Goal: Information Seeking & Learning: Learn about a topic

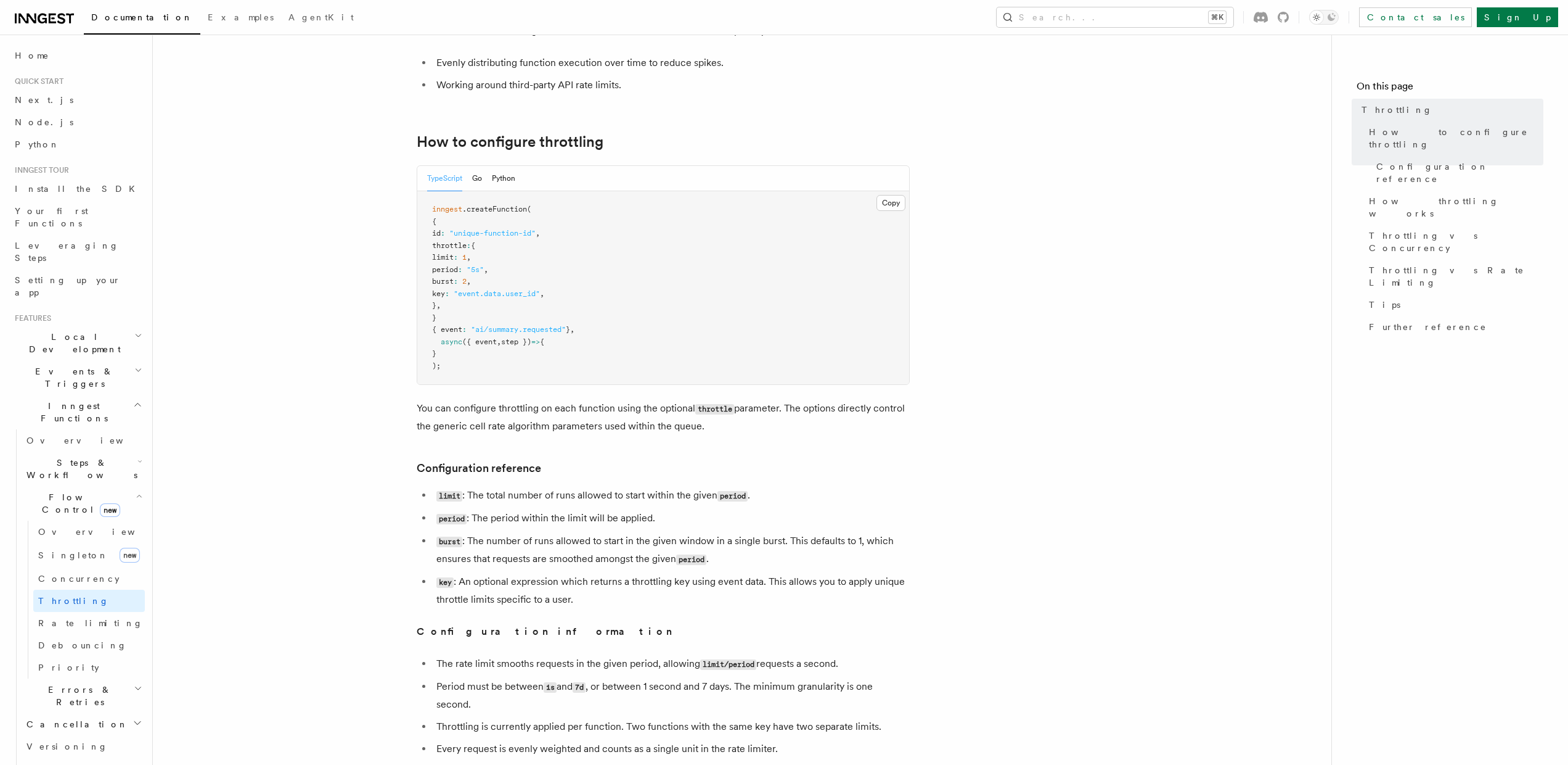
scroll to position [254, 0]
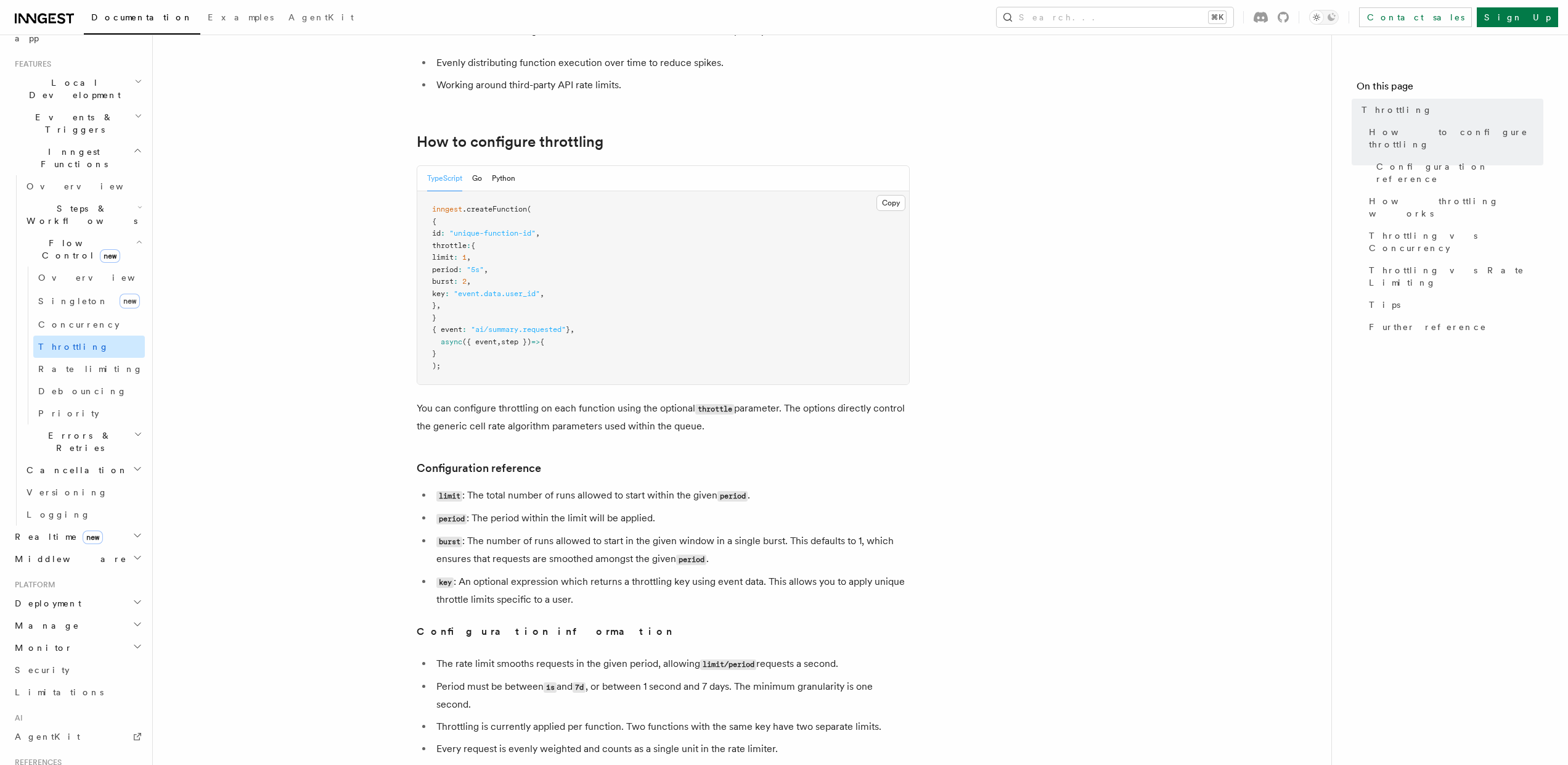
click at [87, 335] on link "Throttling" at bounding box center [88, 346] width 111 height 22
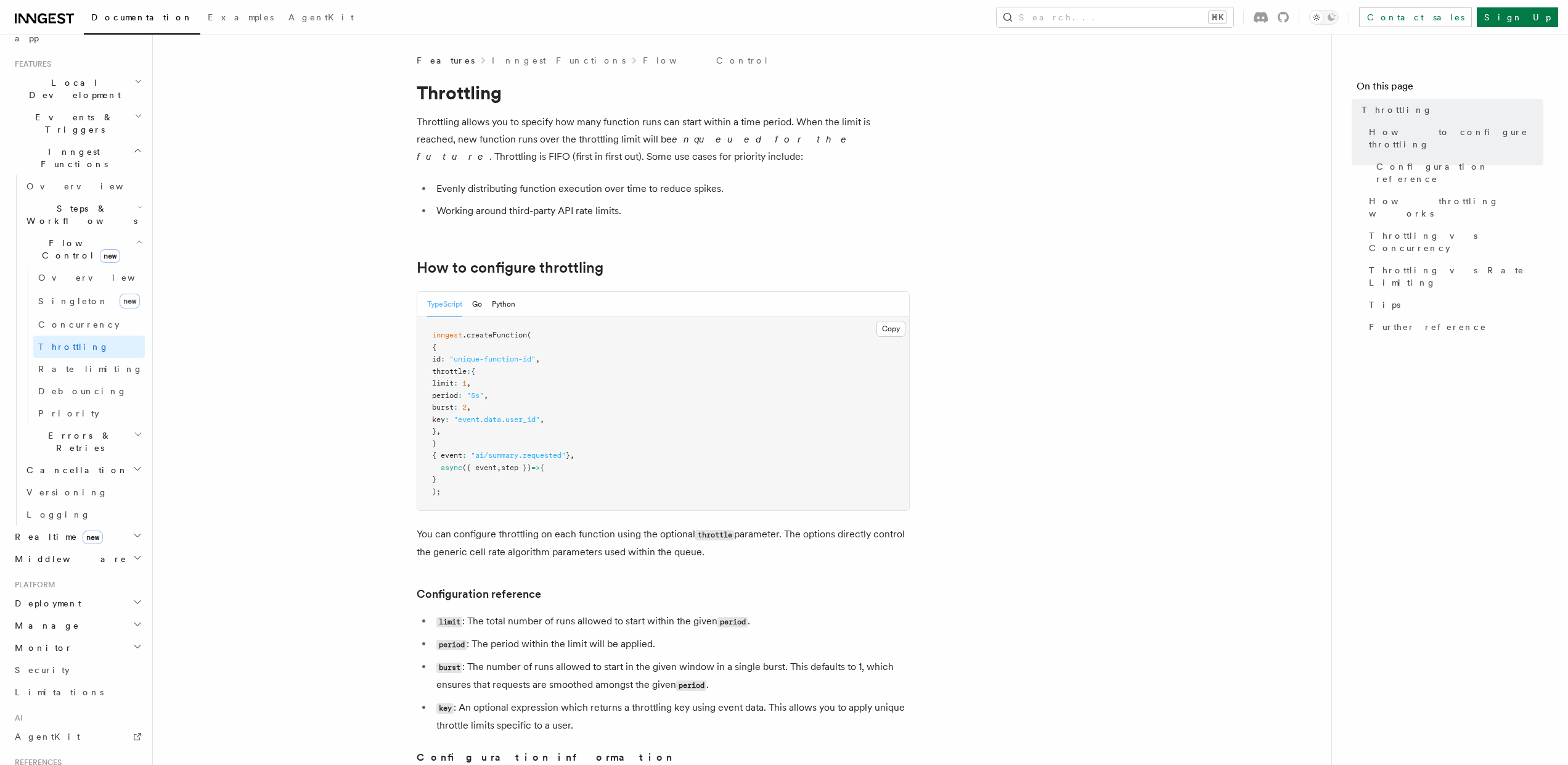
scroll to position [3, 0]
click at [64, 463] on span "Cancellation" at bounding box center [74, 469] width 107 height 12
click at [94, 544] on span "Cancel on events" at bounding box center [78, 555] width 81 height 22
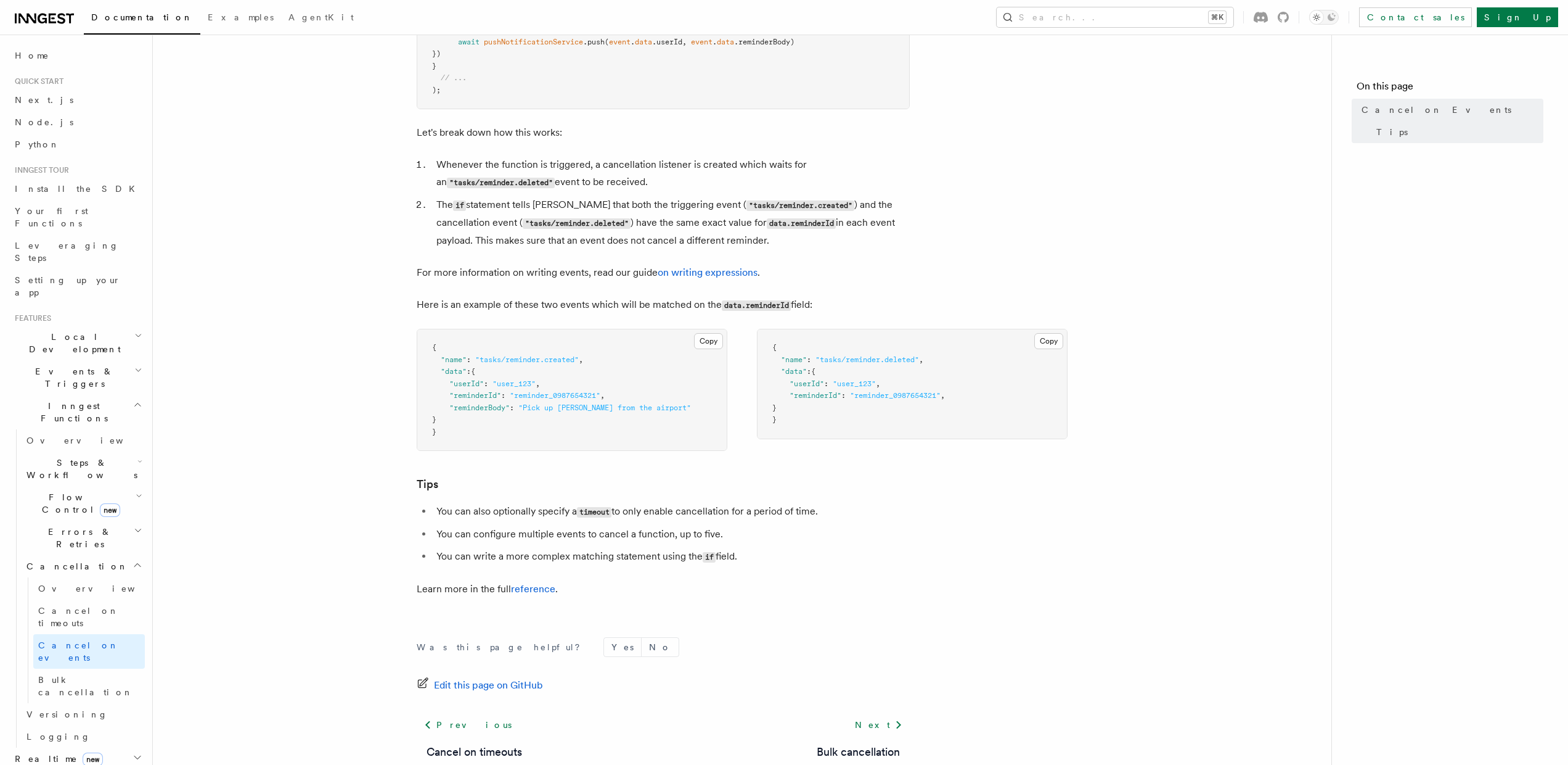
scroll to position [566, 0]
click at [59, 365] on span "Events & Triggers" at bounding box center [72, 378] width 125 height 25
click at [77, 533] on span "Delayed functions" at bounding box center [58, 544] width 63 height 22
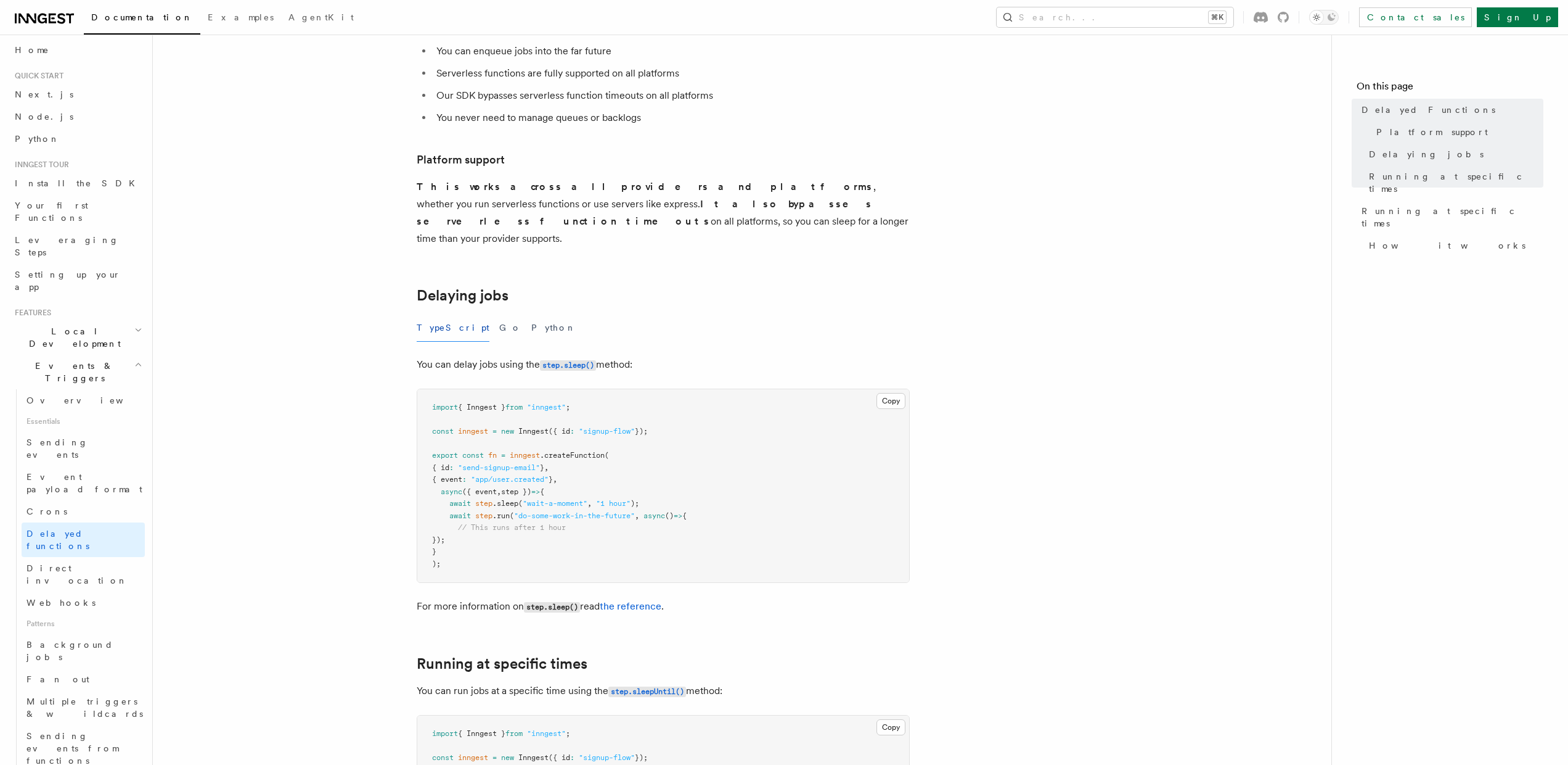
scroll to position [7, 0]
click at [79, 639] on span "Background jobs" at bounding box center [69, 649] width 87 height 22
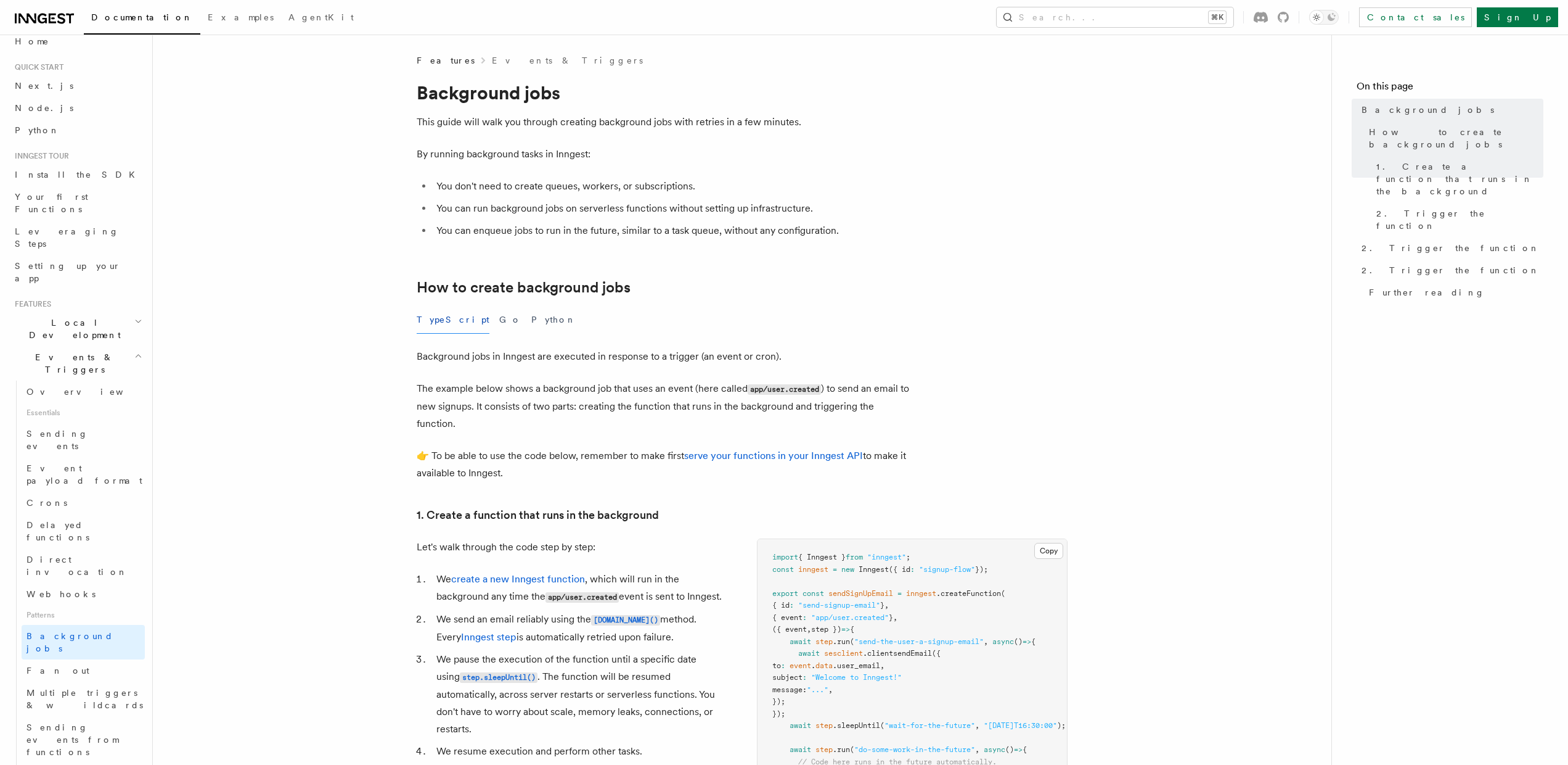
click at [530, 539] on p "Let's walk through the code step by step:" at bounding box center [572, 547] width 310 height 17
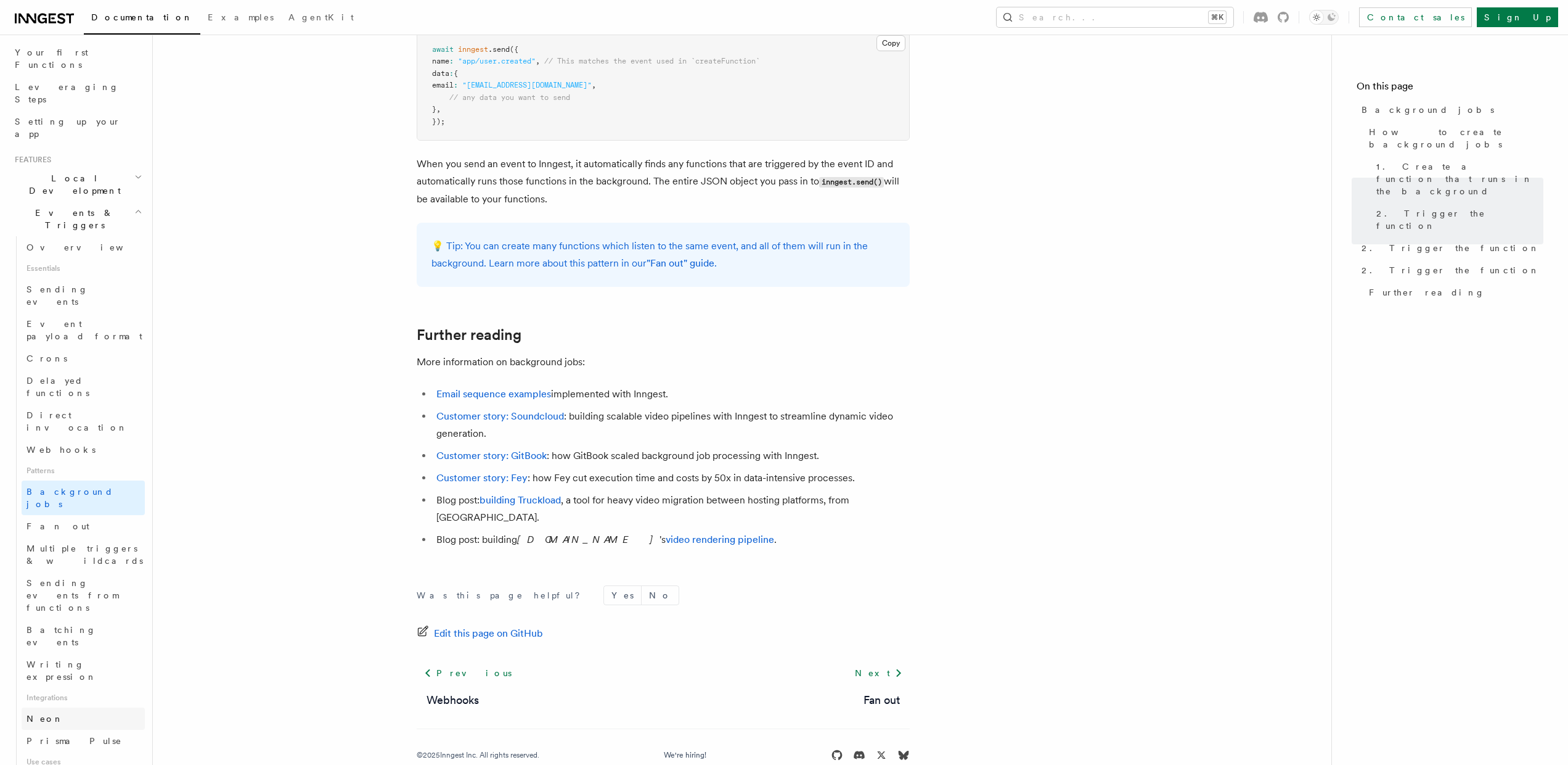
scroll to position [159, 0]
click at [87, 658] on span "Writing expression" at bounding box center [85, 670] width 118 height 25
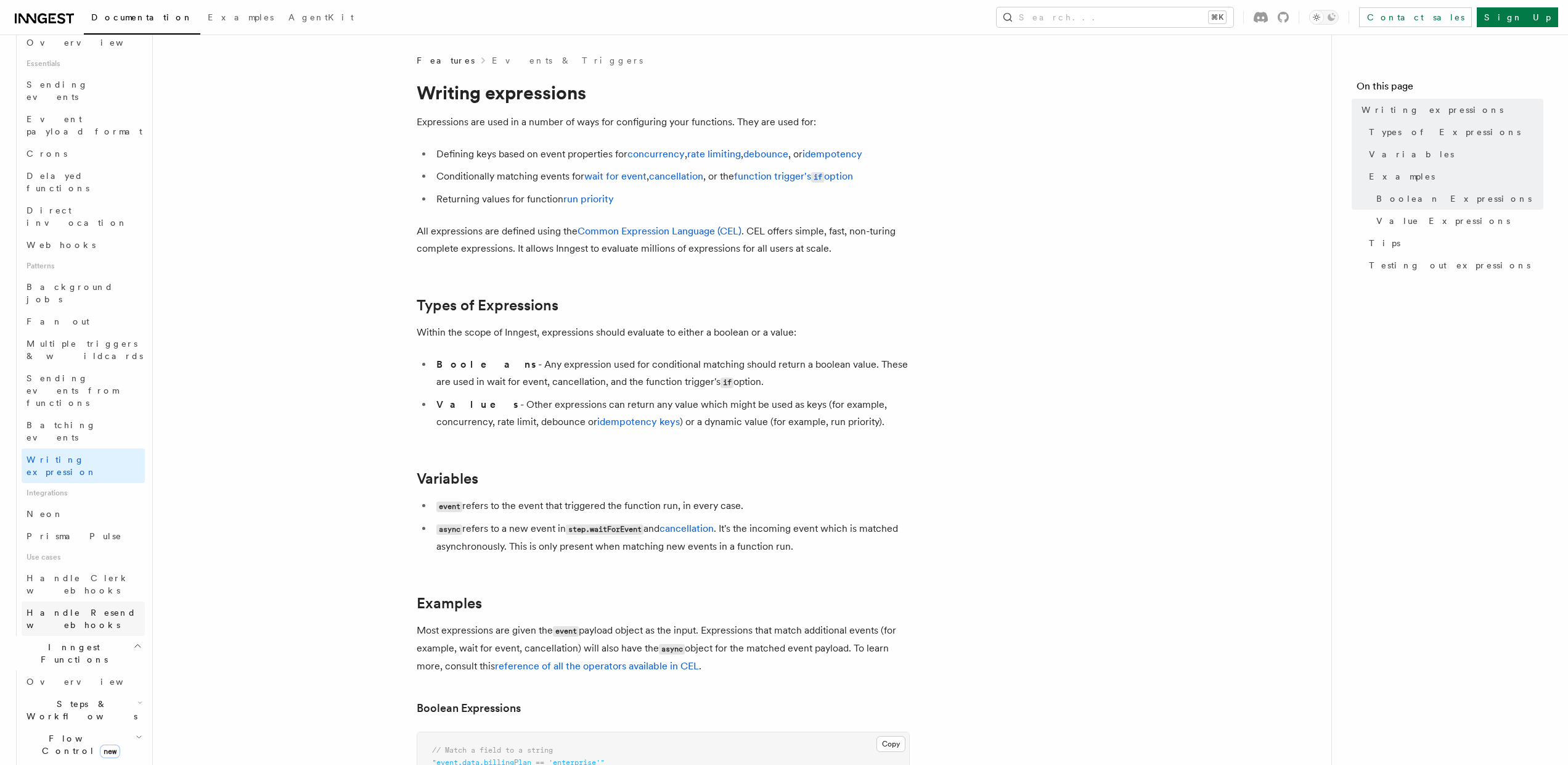
click at [83, 601] on link "Handle Resend webhooks" at bounding box center [83, 619] width 123 height 35
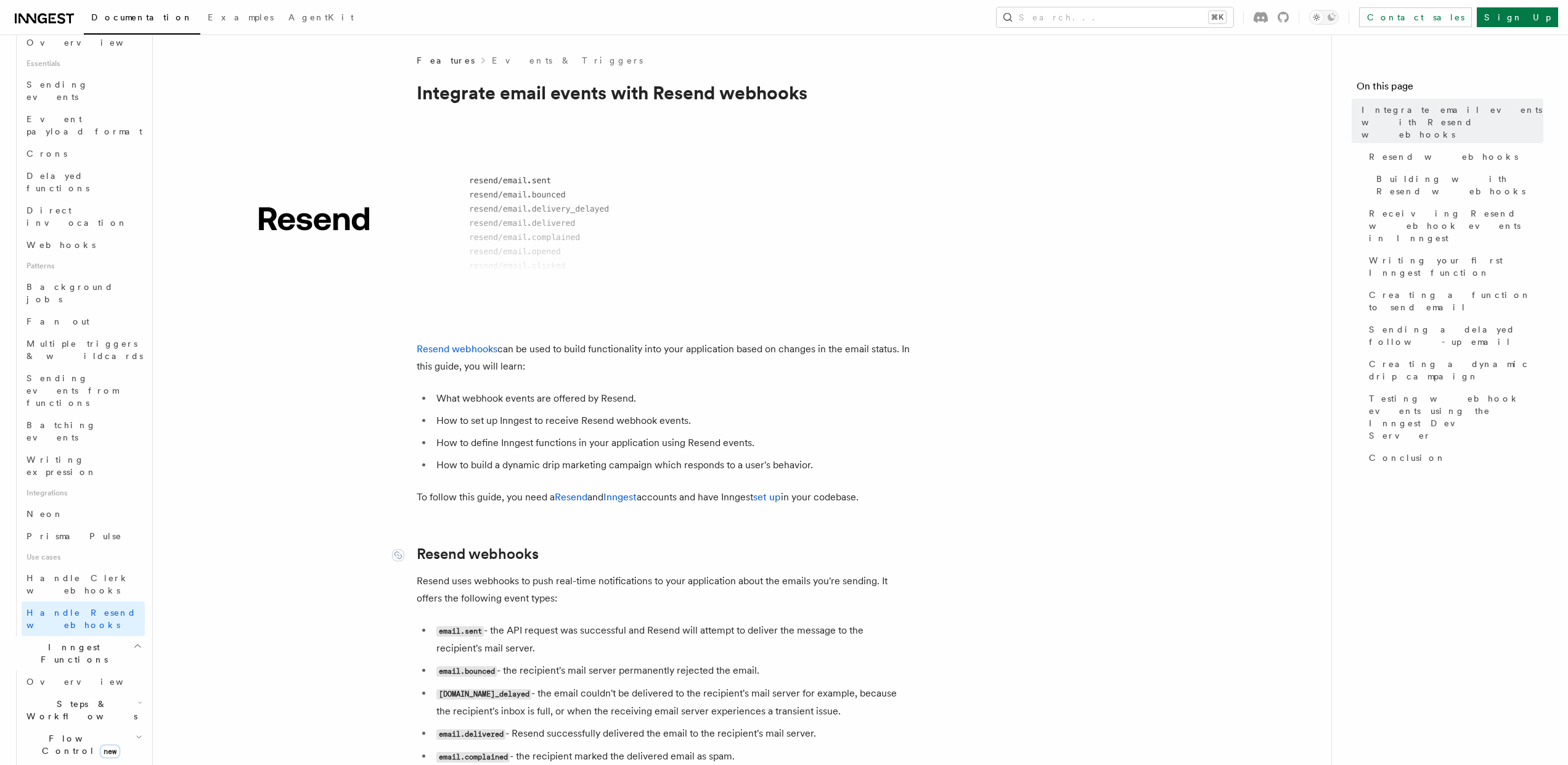
click at [443, 554] on link "Resend webhooks" at bounding box center [478, 554] width 122 height 17
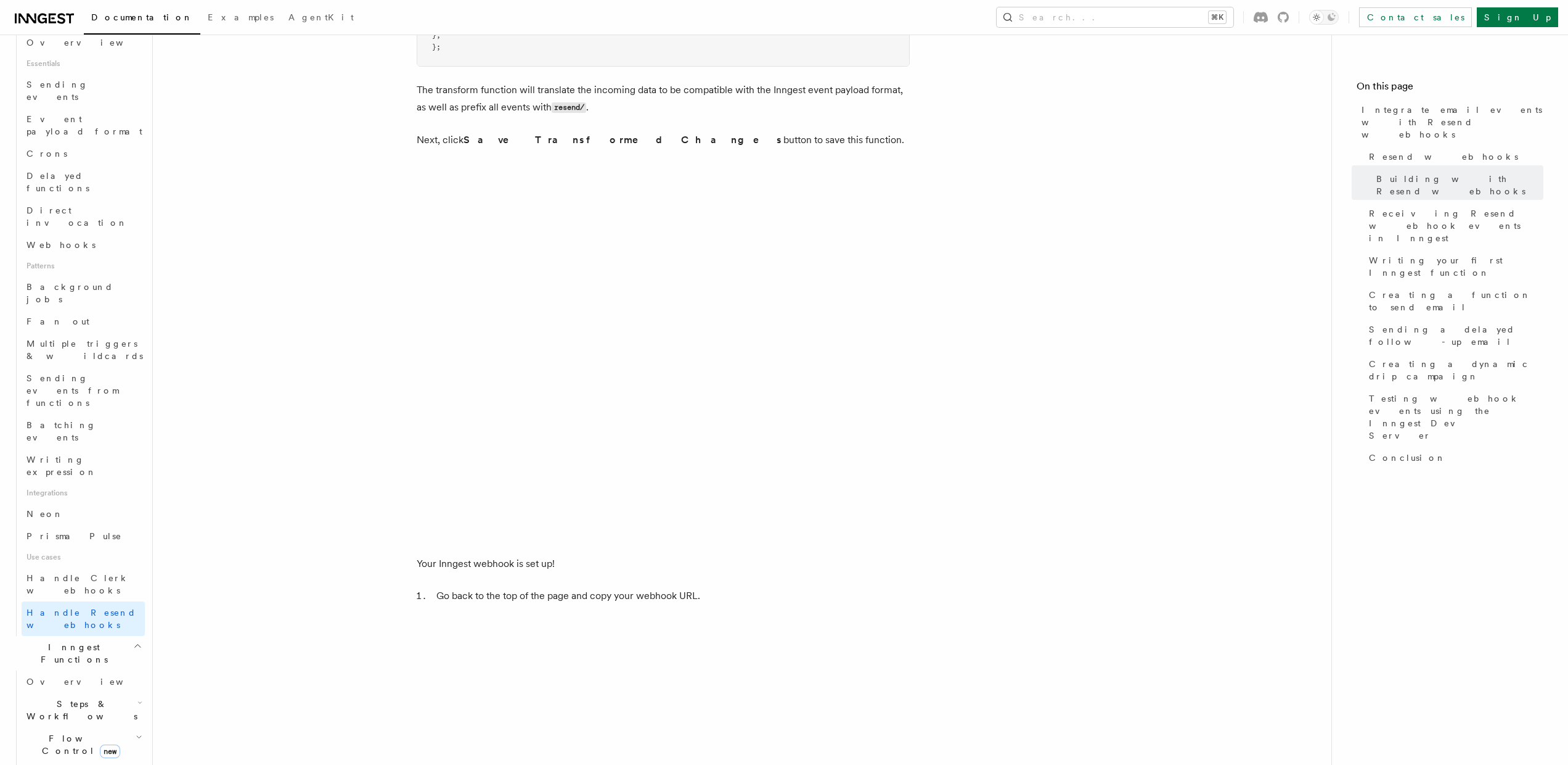
scroll to position [2890, 0]
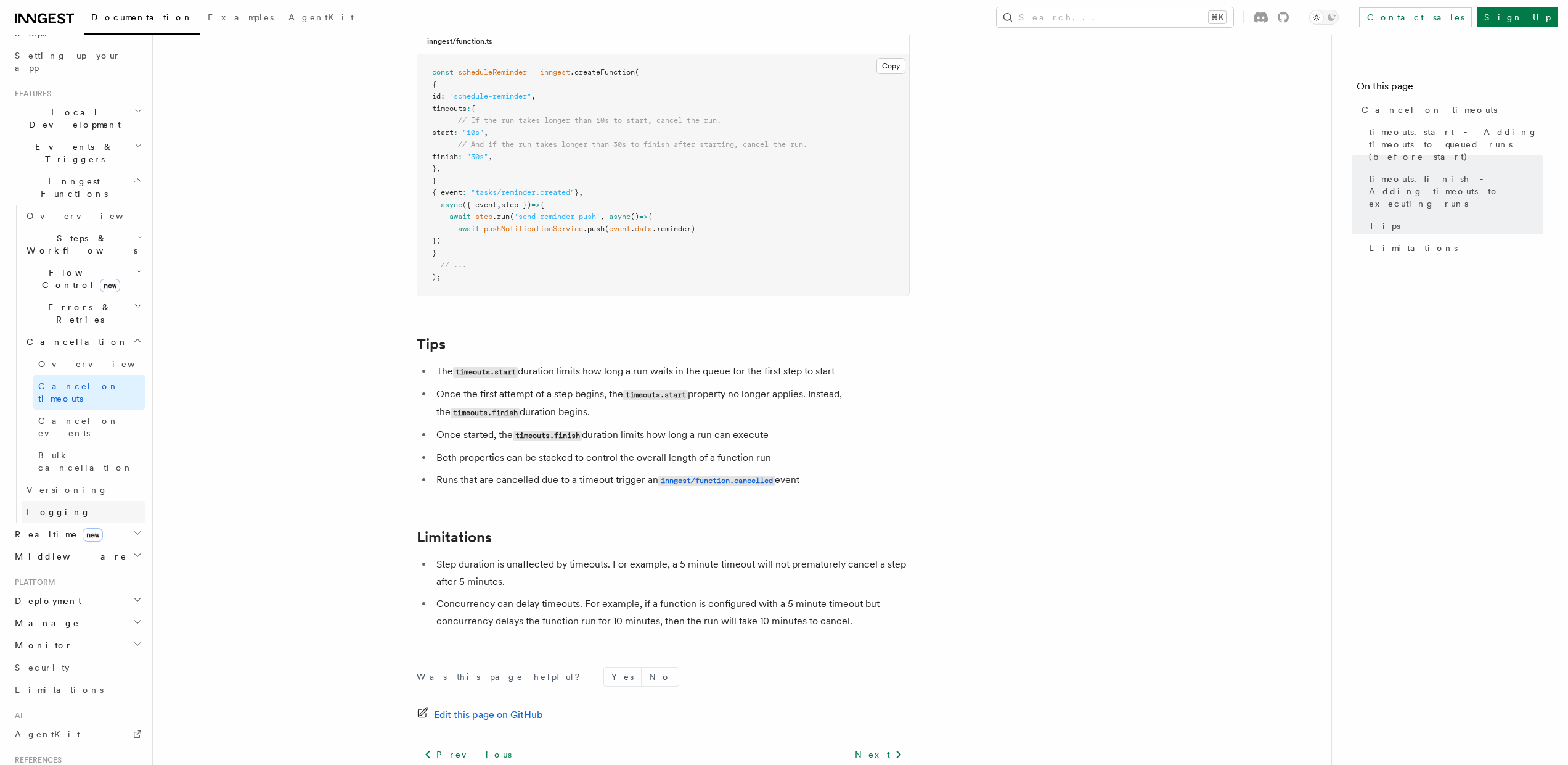
scroll to position [108, 0]
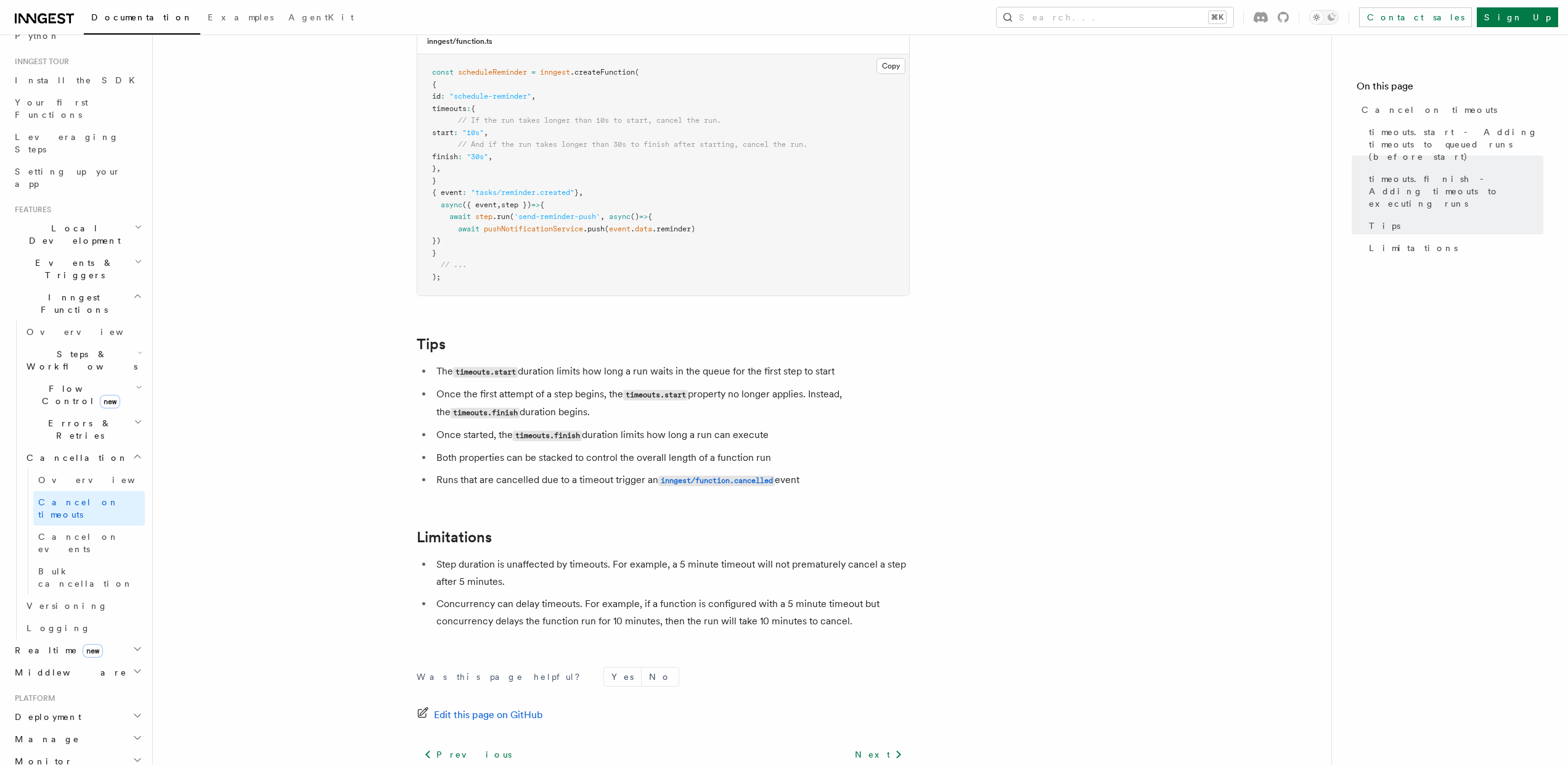
click at [86, 417] on span "Errors & Retries" at bounding box center [78, 430] width 112 height 25
click at [126, 378] on h2 "Flow Control new" at bounding box center [83, 395] width 123 height 35
click at [89, 343] on h2 "Steps & Workflows" at bounding box center [83, 360] width 123 height 35
click at [77, 422] on link "Sleeps" at bounding box center [88, 433] width 111 height 22
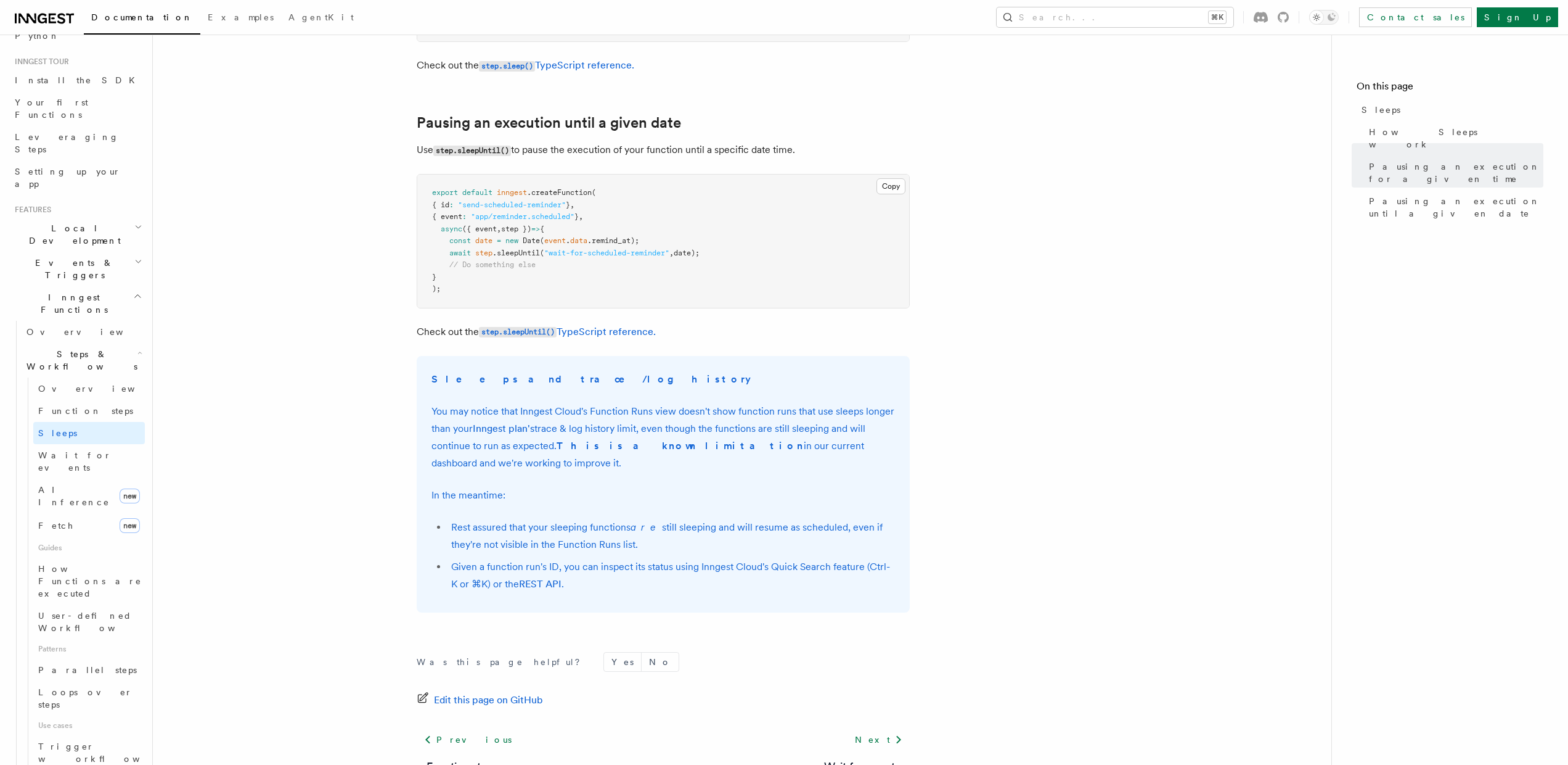
scroll to position [643, 0]
click at [590, 325] on link "step.sleepUntil() TypeScript reference." at bounding box center [567, 328] width 177 height 12
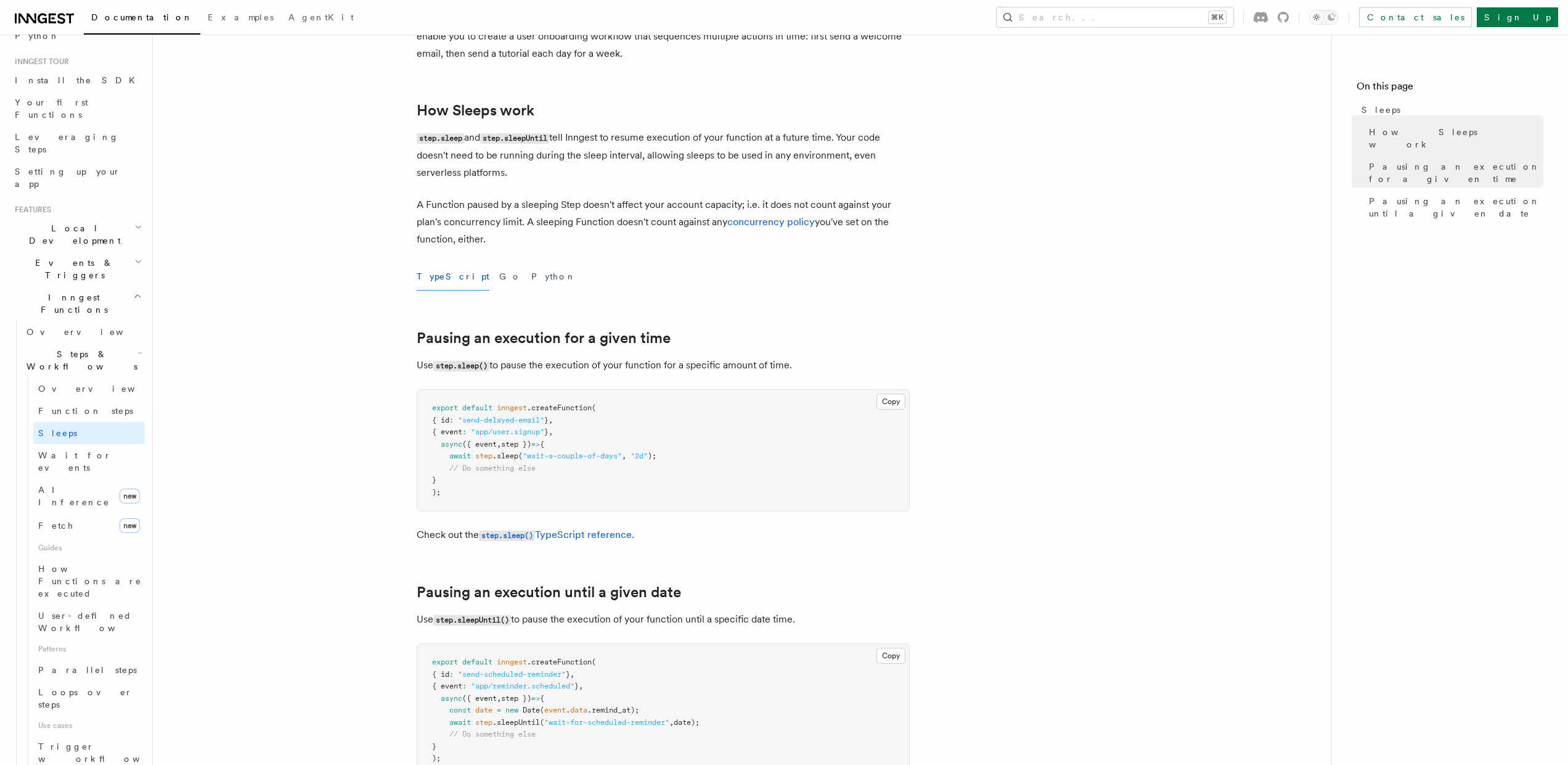
scroll to position [161, 0]
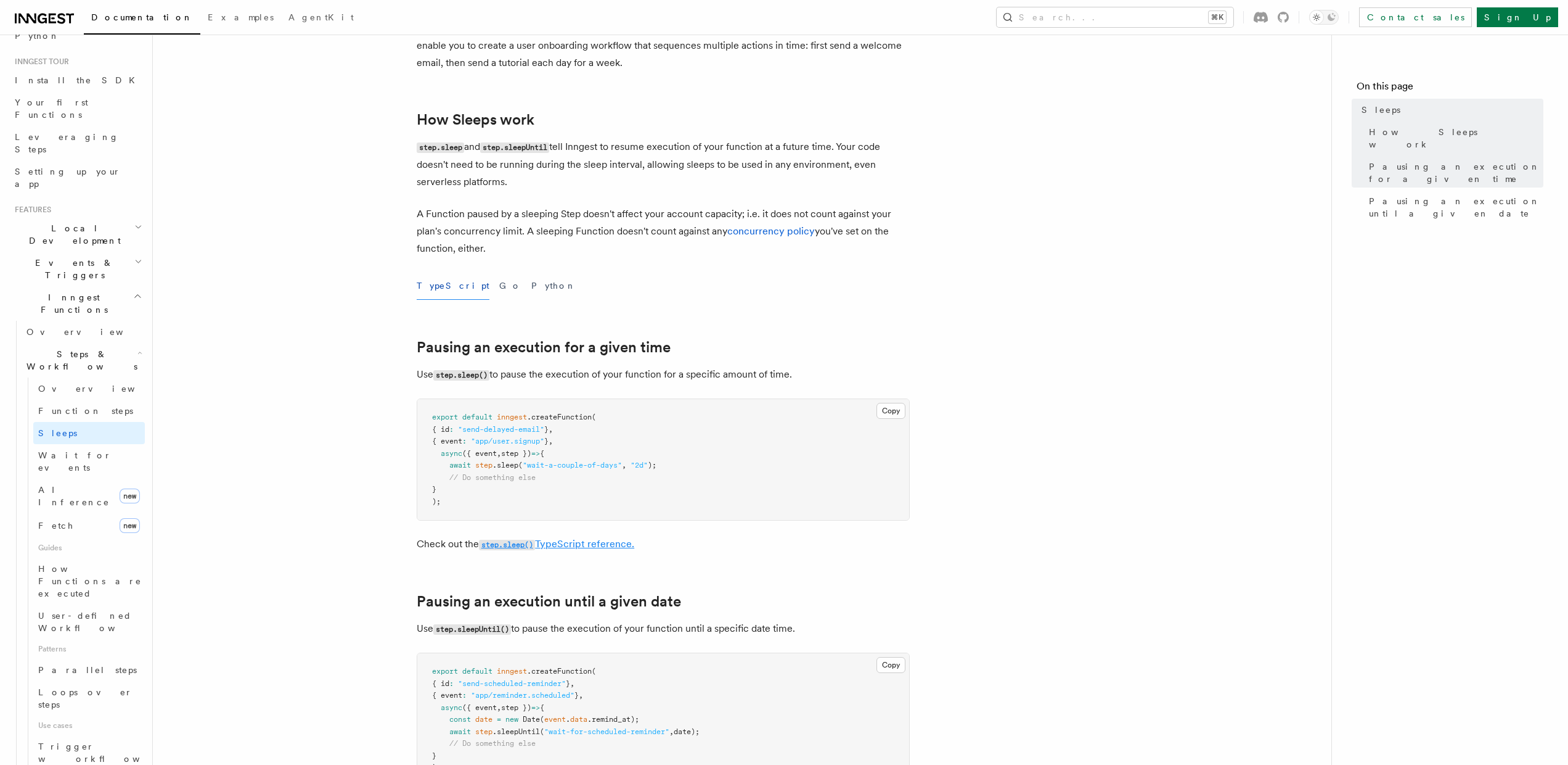
click at [584, 542] on link "step.sleep() TypeScript reference." at bounding box center [557, 544] width 155 height 12
